Goal: Check status: Check status

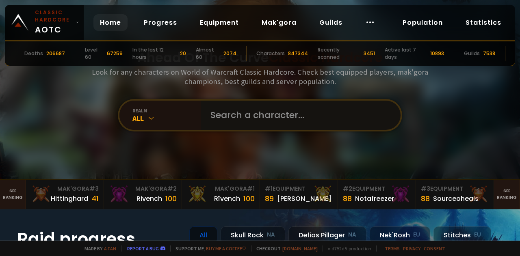
click at [251, 122] on input "text" at bounding box center [298, 115] width 185 height 29
type input "pearljammin"
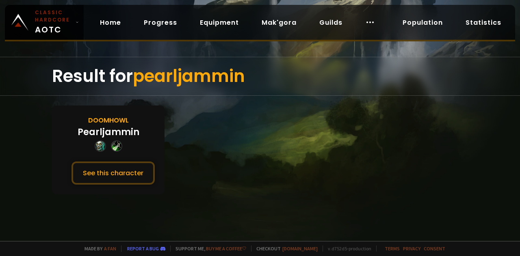
click at [117, 134] on div "Pearljammin" at bounding box center [109, 132] width 62 height 13
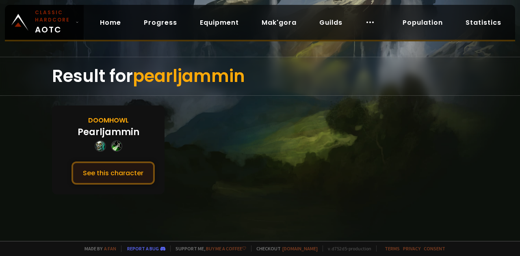
click at [116, 162] on button "See this character" at bounding box center [113, 173] width 83 height 23
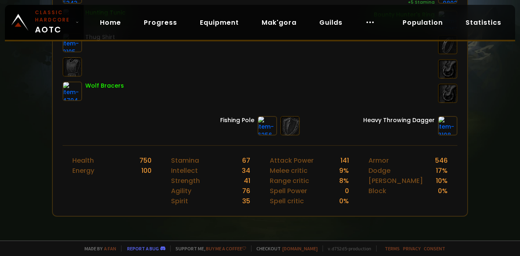
scroll to position [343, 0]
